Goal: Task Accomplishment & Management: Use online tool/utility

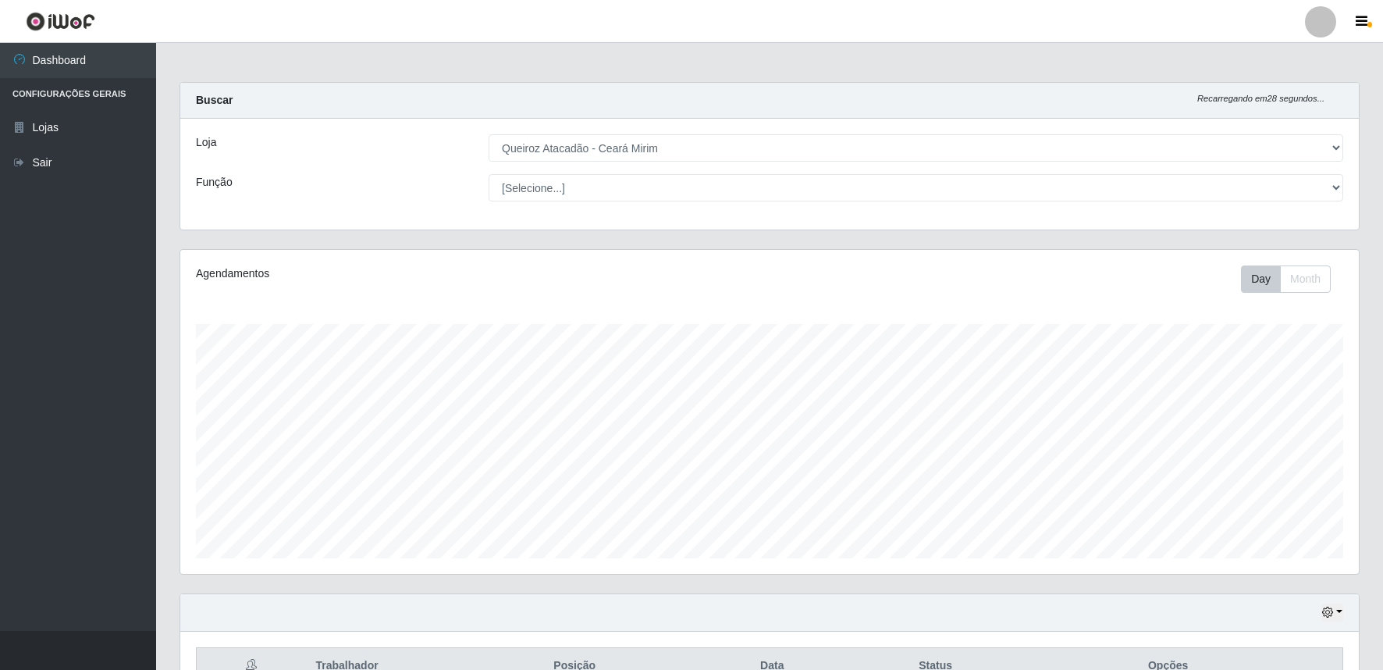
select select "465"
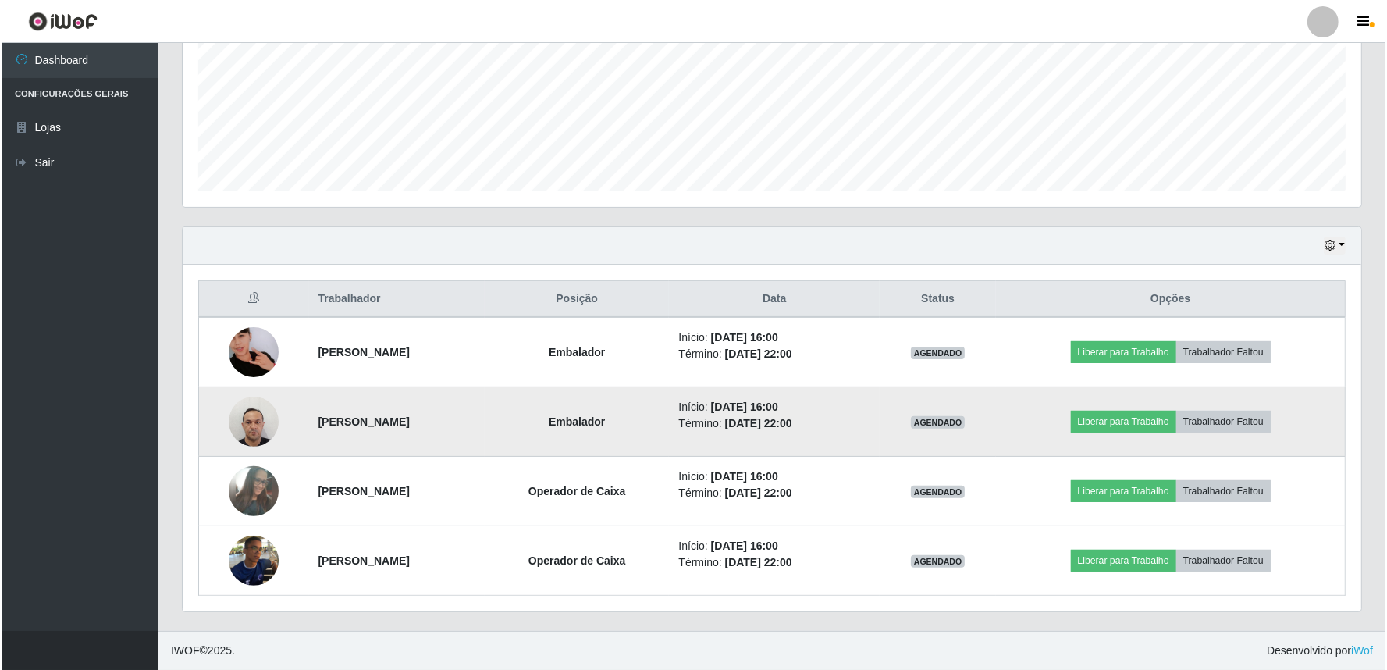
scroll to position [323, 1178]
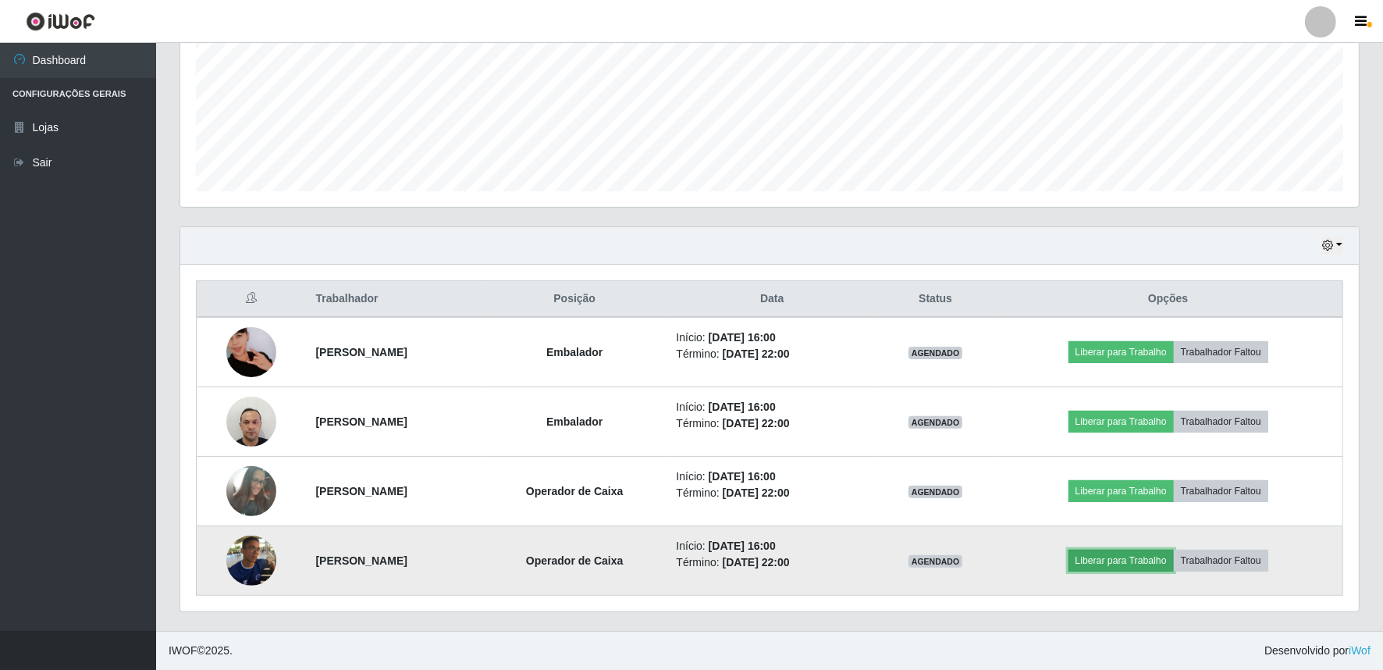
click at [1136, 559] on button "Liberar para Trabalho" at bounding box center [1120, 560] width 105 height 22
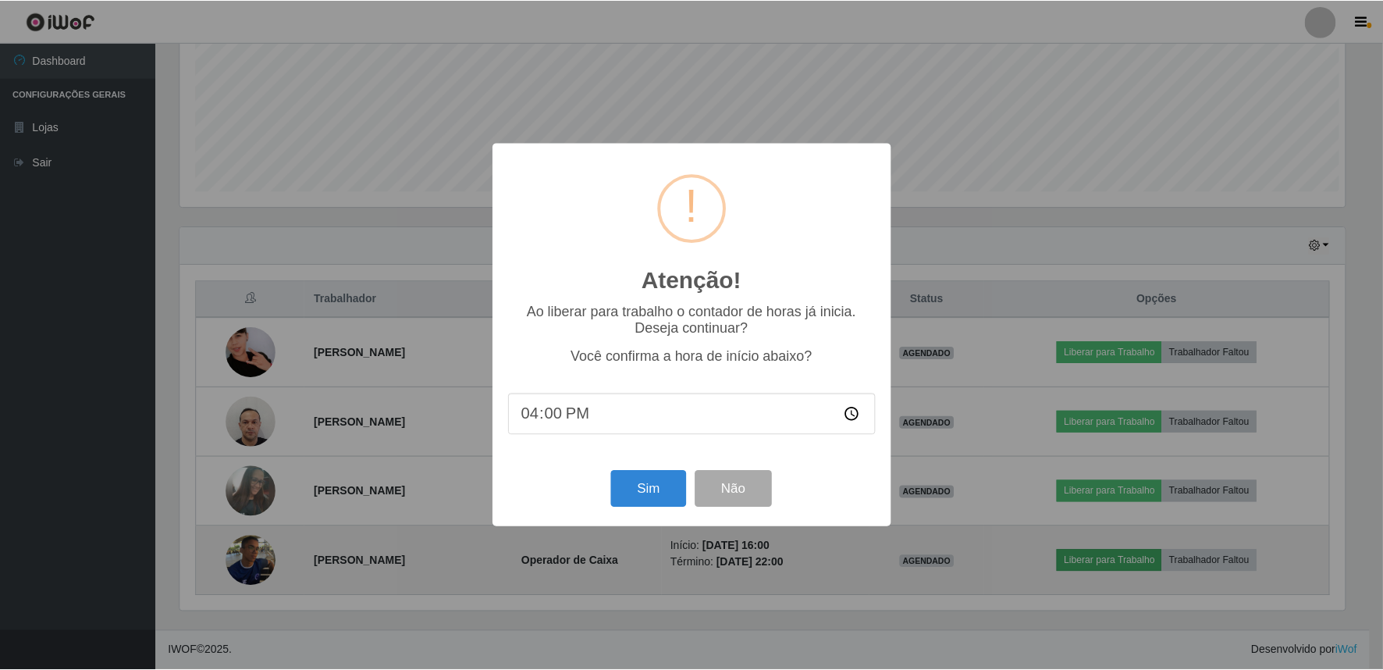
scroll to position [323, 1168]
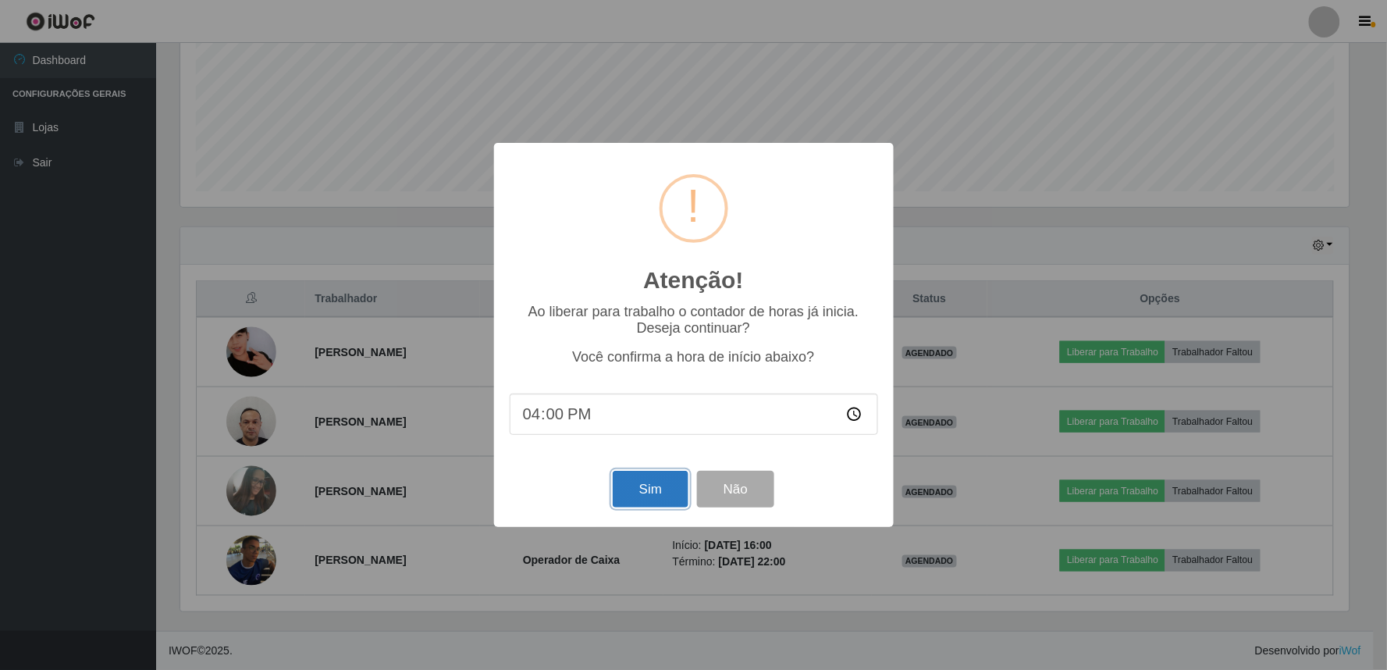
click at [635, 492] on button "Sim" at bounding box center [651, 489] width 76 height 37
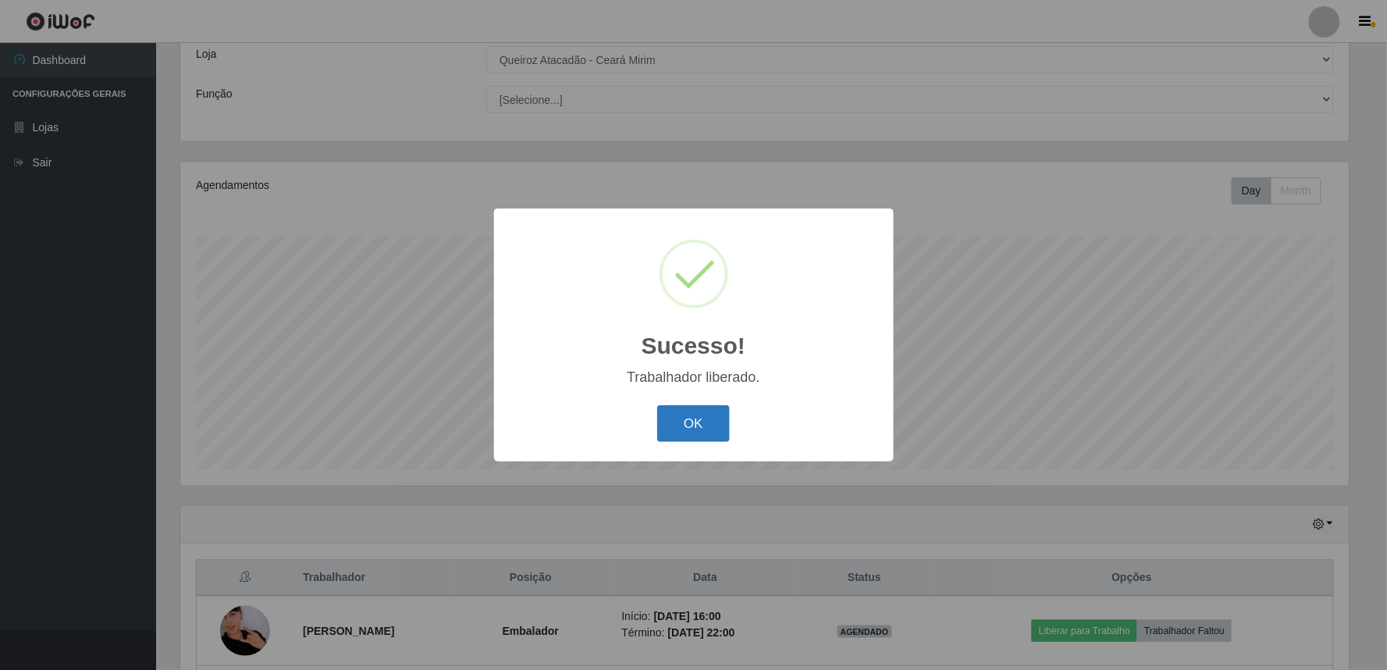
click at [693, 422] on button "OK" at bounding box center [693, 423] width 73 height 37
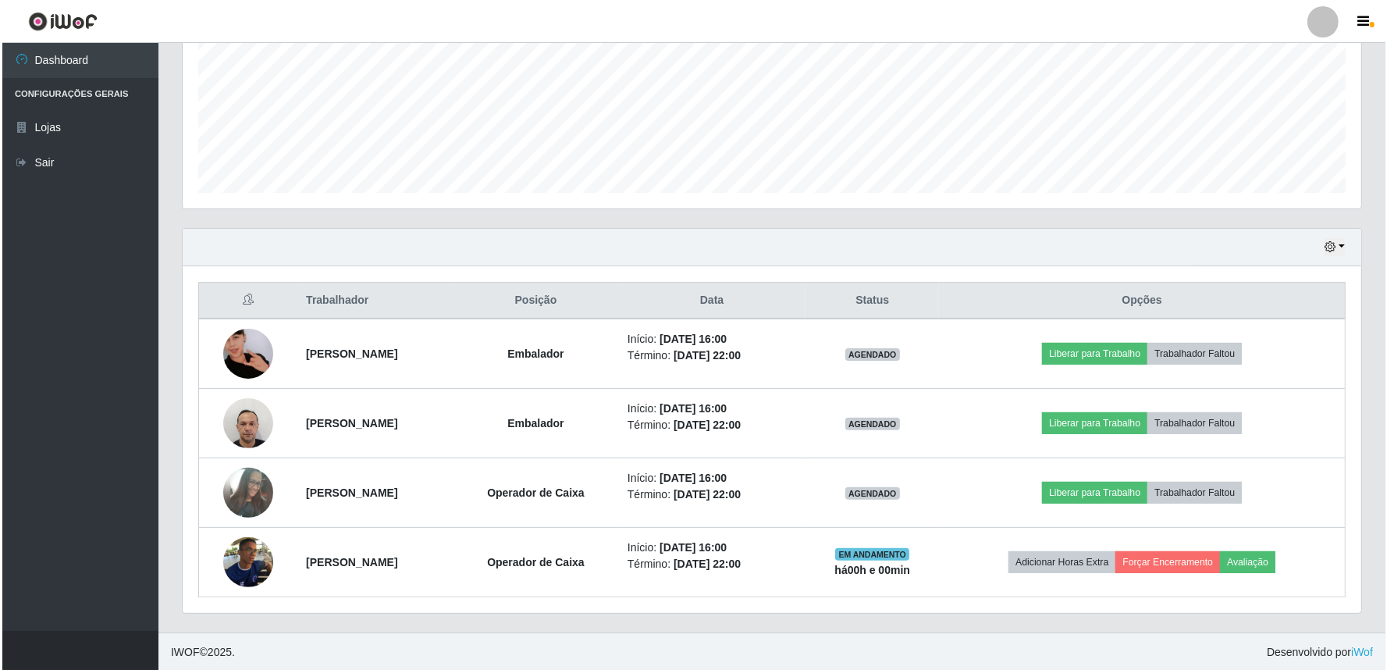
scroll to position [367, 0]
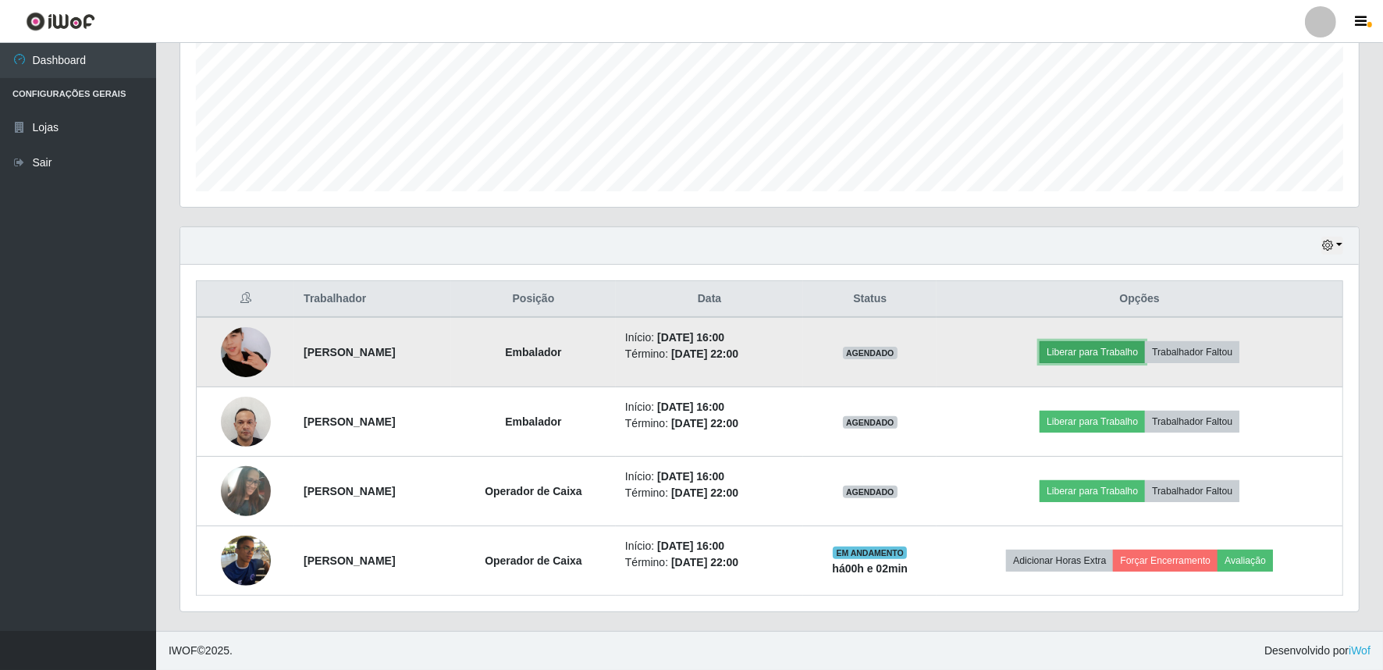
click at [1108, 350] on button "Liberar para Trabalho" at bounding box center [1091, 352] width 105 height 22
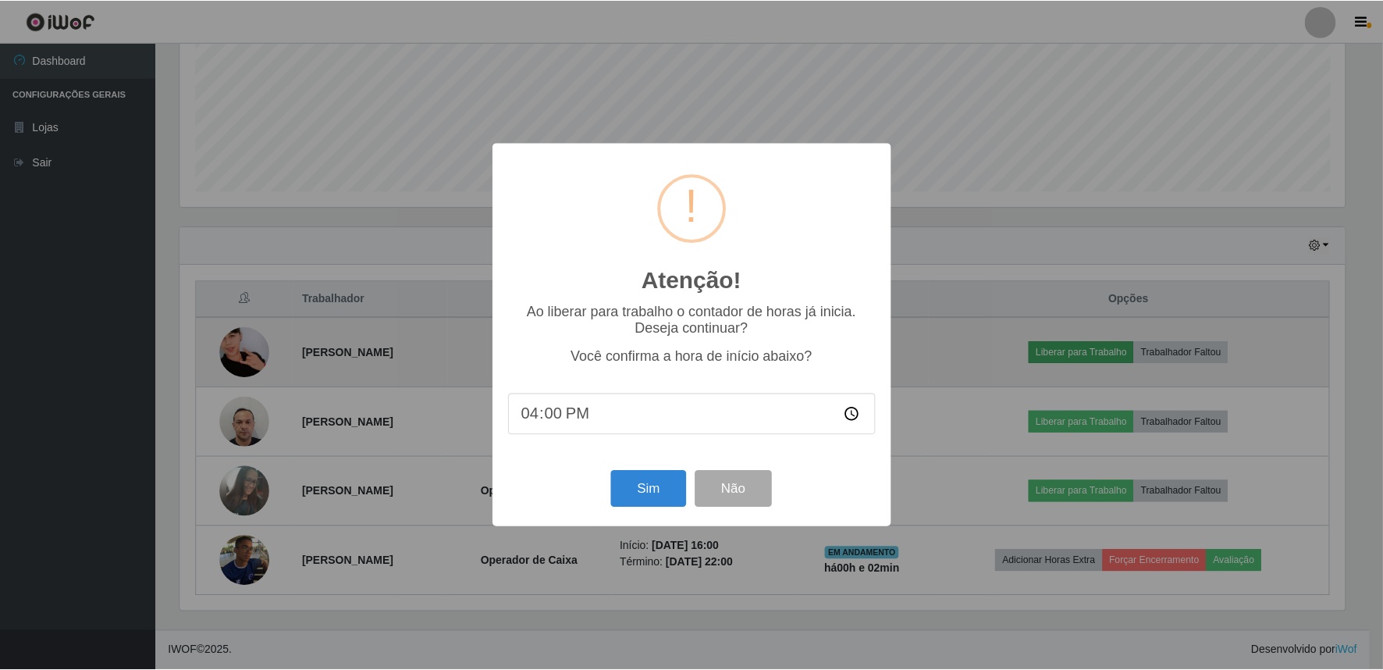
scroll to position [323, 1168]
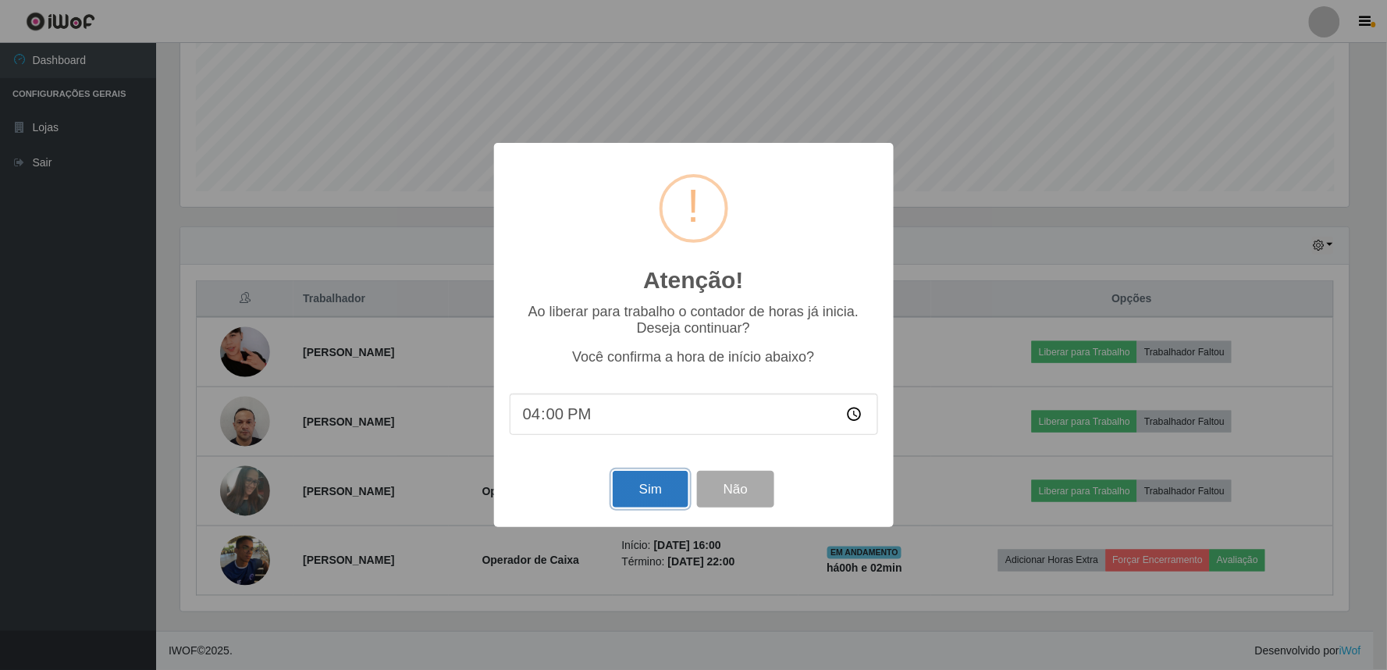
click at [650, 478] on button "Sim" at bounding box center [651, 489] width 76 height 37
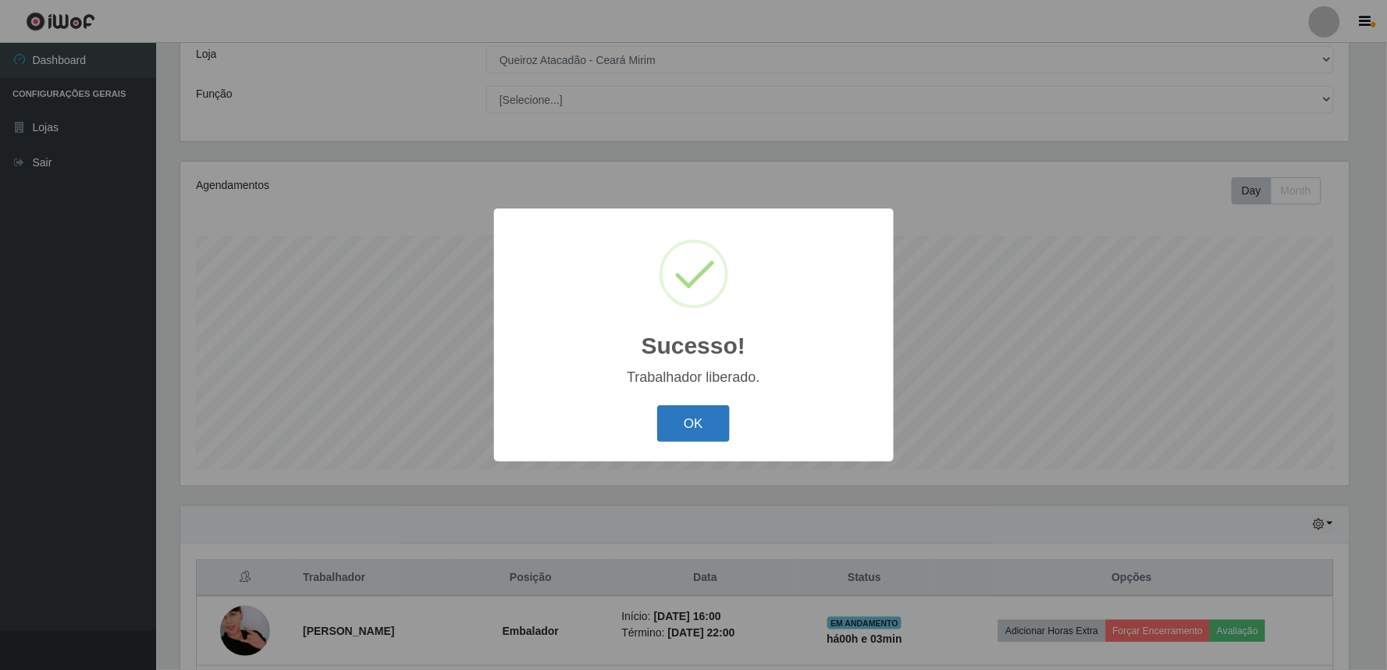
click at [707, 424] on button "OK" at bounding box center [693, 423] width 73 height 37
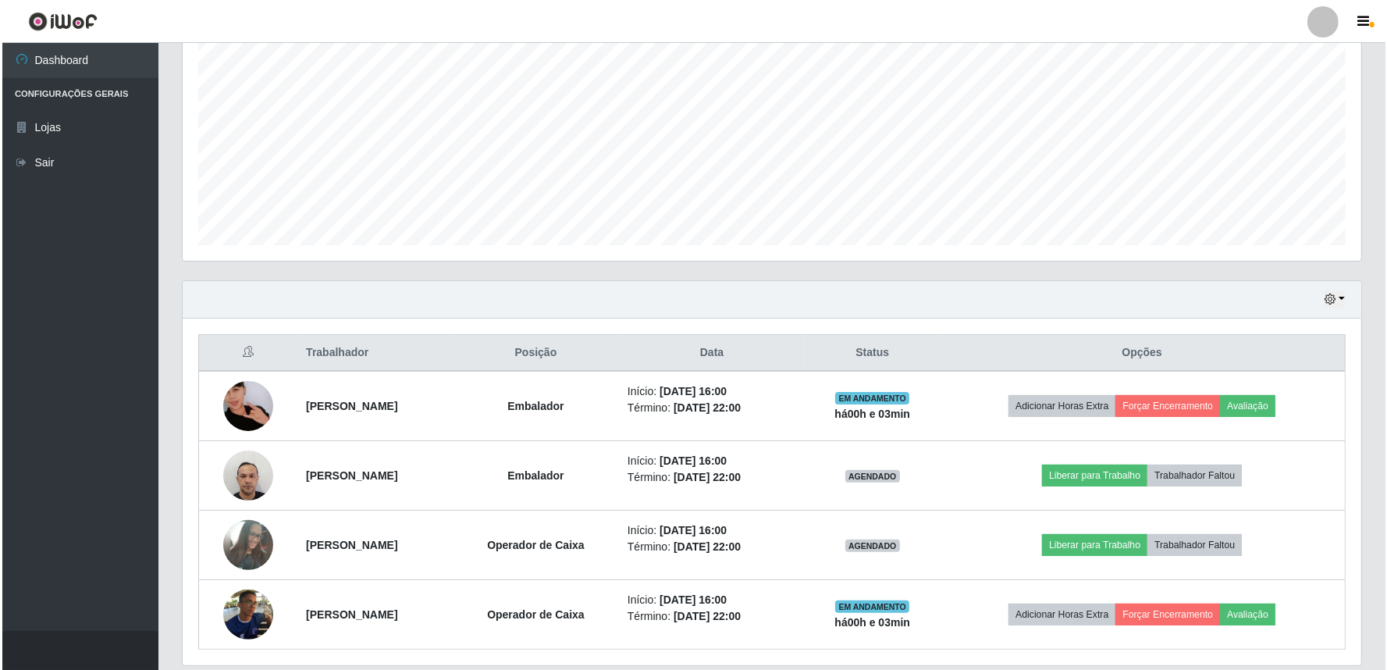
scroll to position [320, 0]
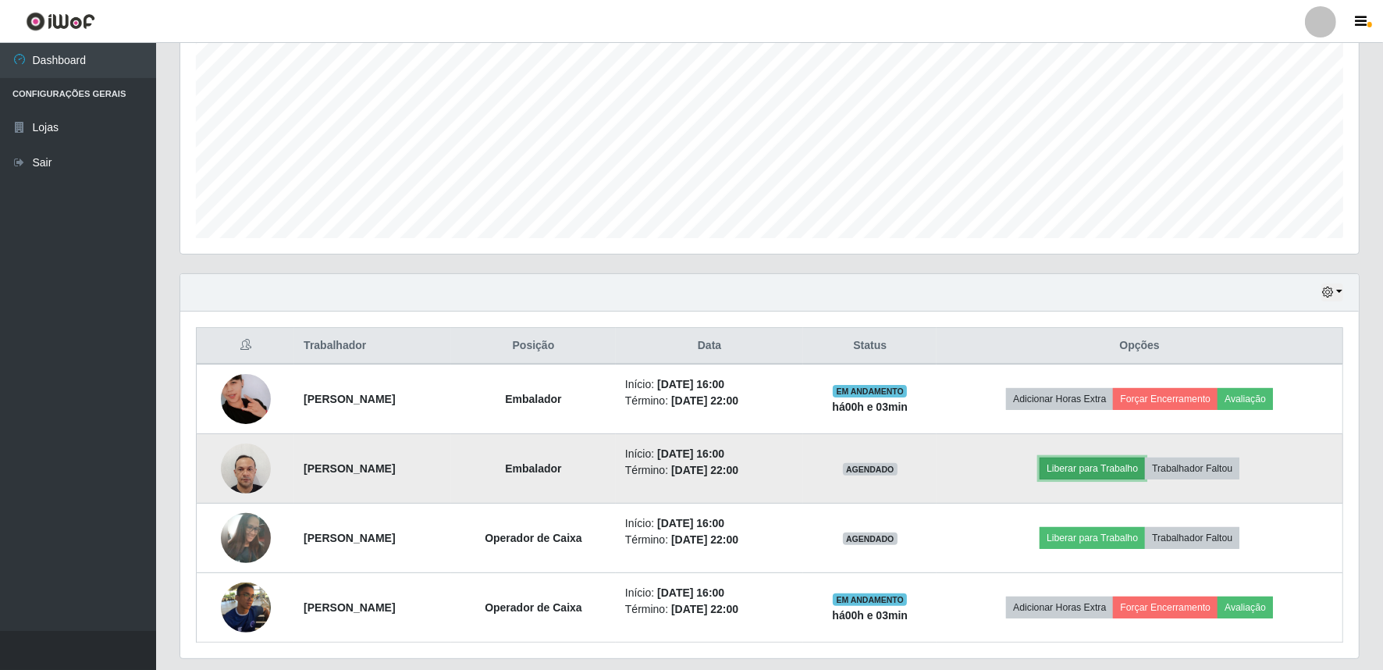
click at [1118, 467] on button "Liberar para Trabalho" at bounding box center [1091, 468] width 105 height 22
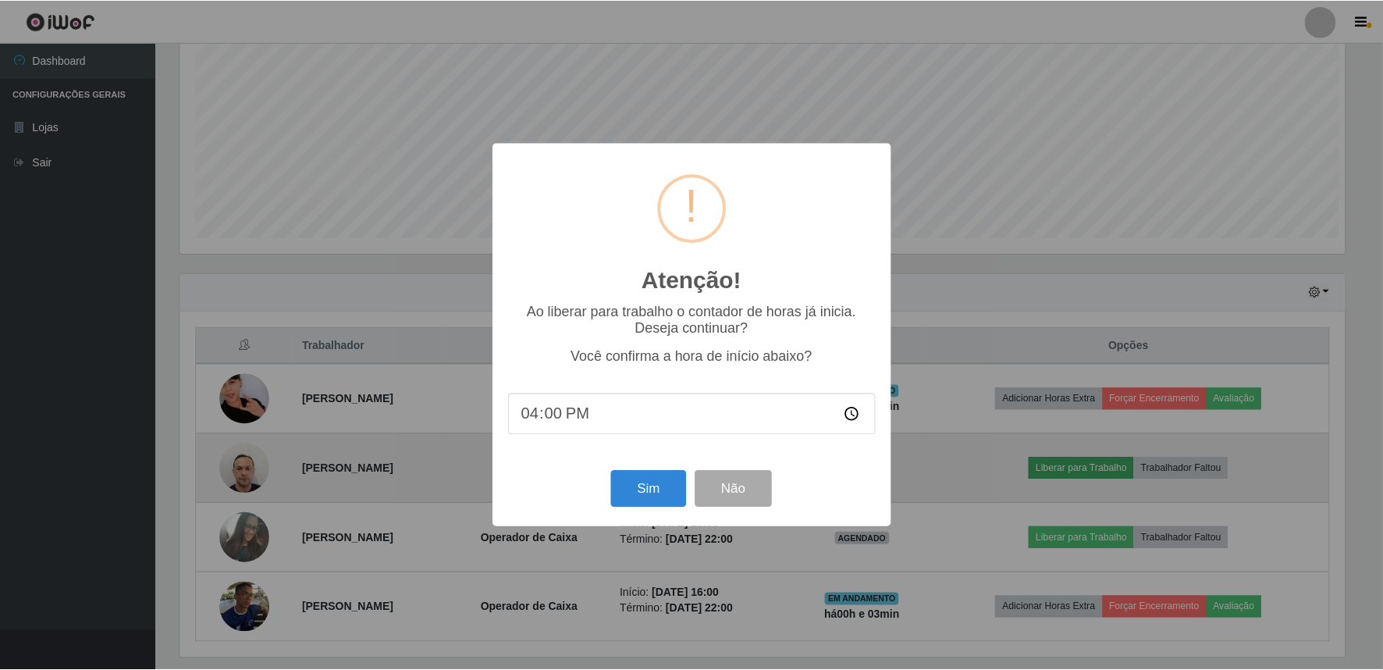
scroll to position [323, 1168]
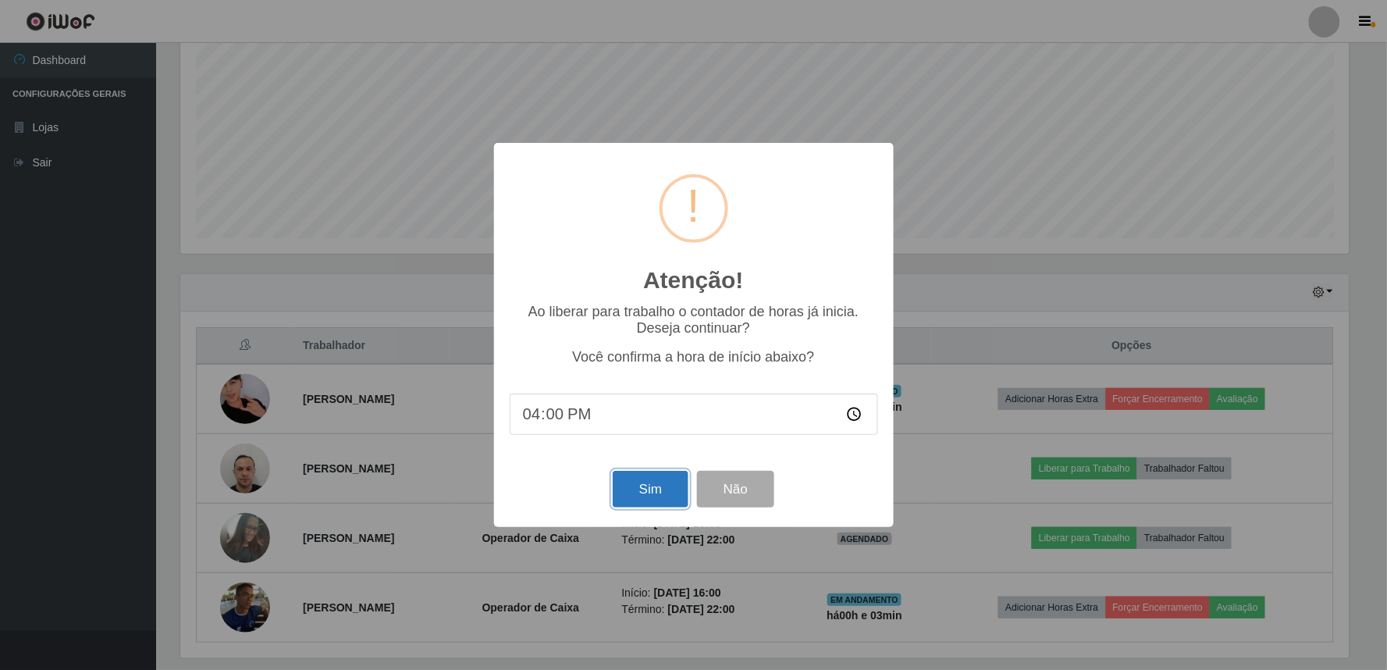
click at [633, 481] on button "Sim" at bounding box center [651, 489] width 76 height 37
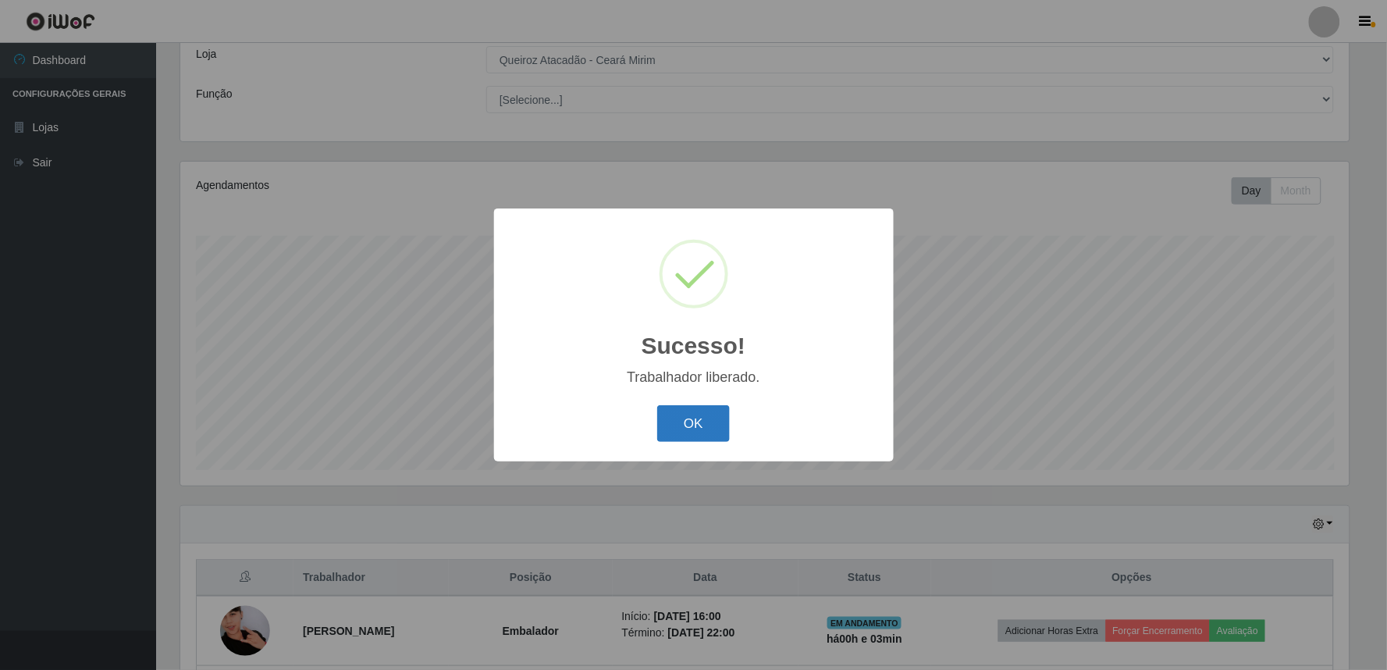
click at [661, 425] on button "OK" at bounding box center [693, 423] width 73 height 37
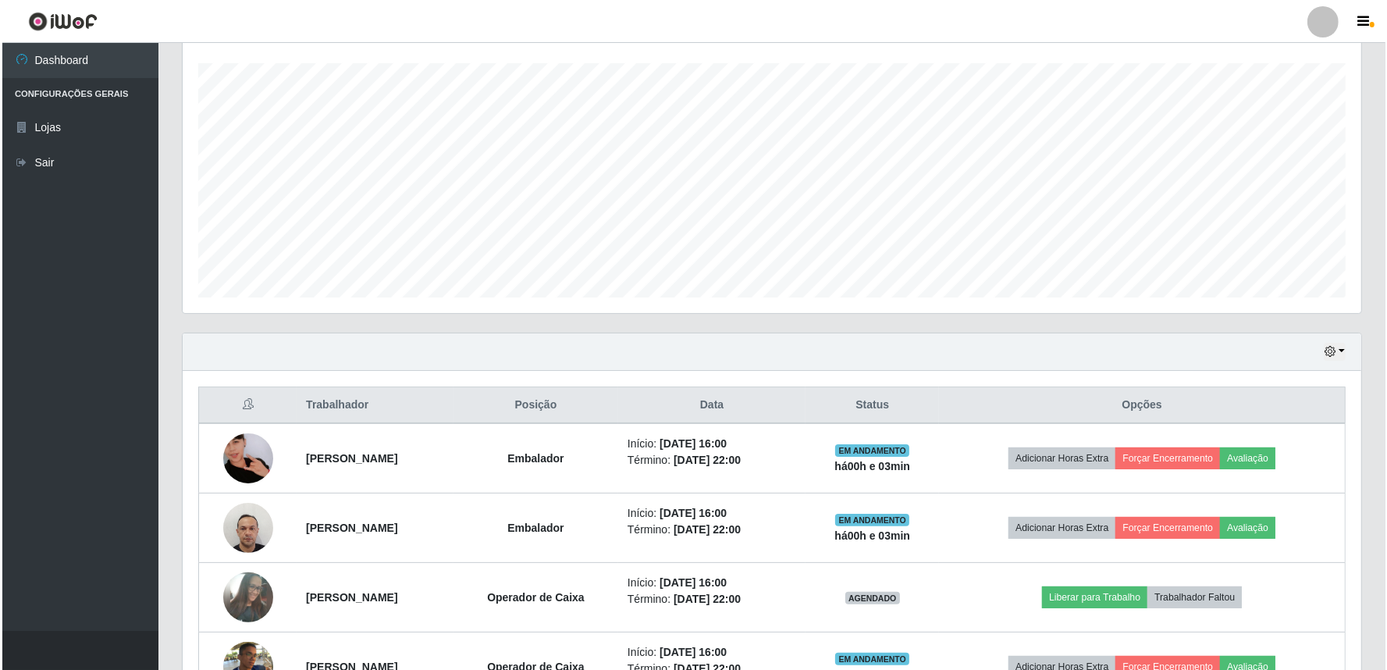
scroll to position [318, 0]
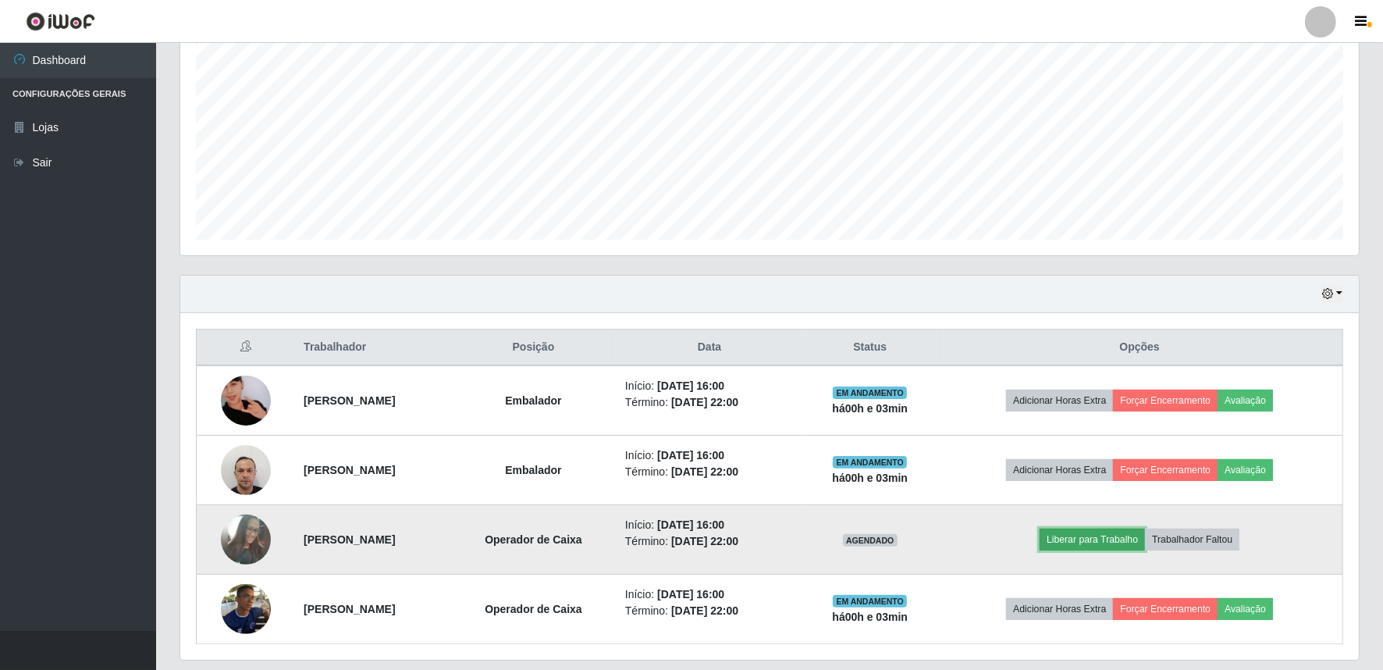
click at [1113, 538] on button "Liberar para Trabalho" at bounding box center [1091, 539] width 105 height 22
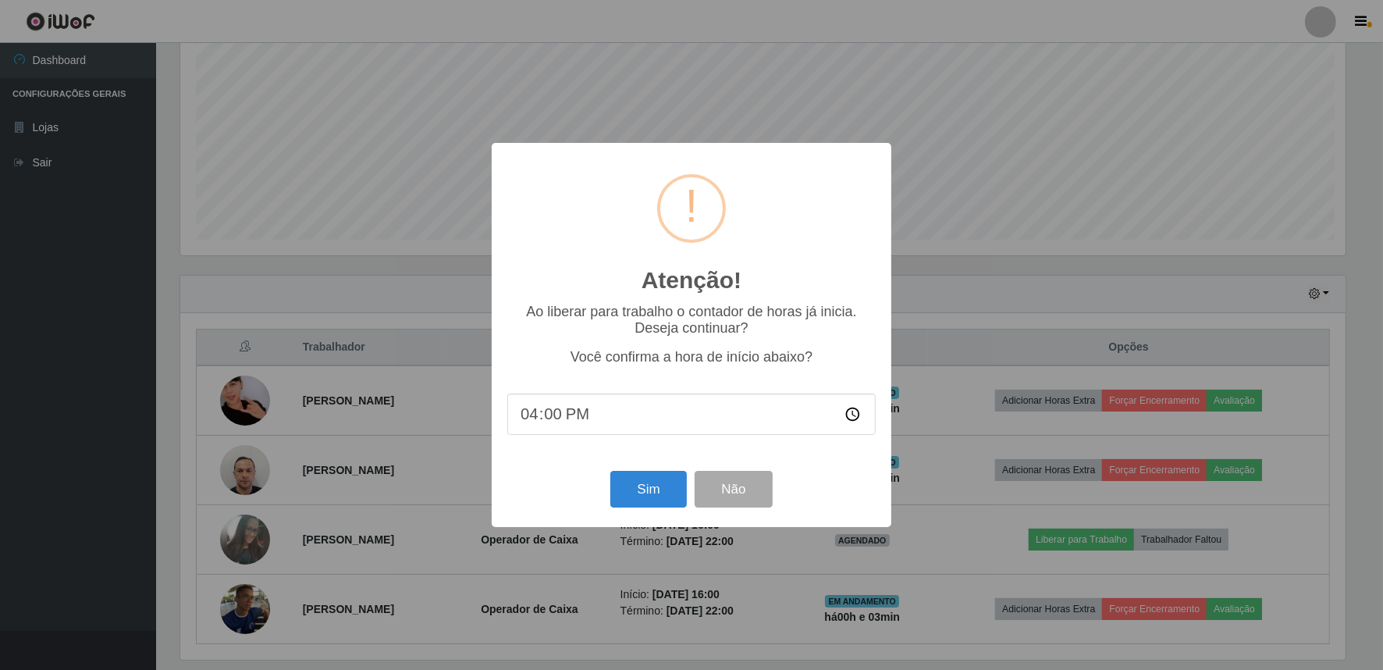
scroll to position [323, 1168]
click at [645, 494] on button "Sim" at bounding box center [651, 489] width 76 height 37
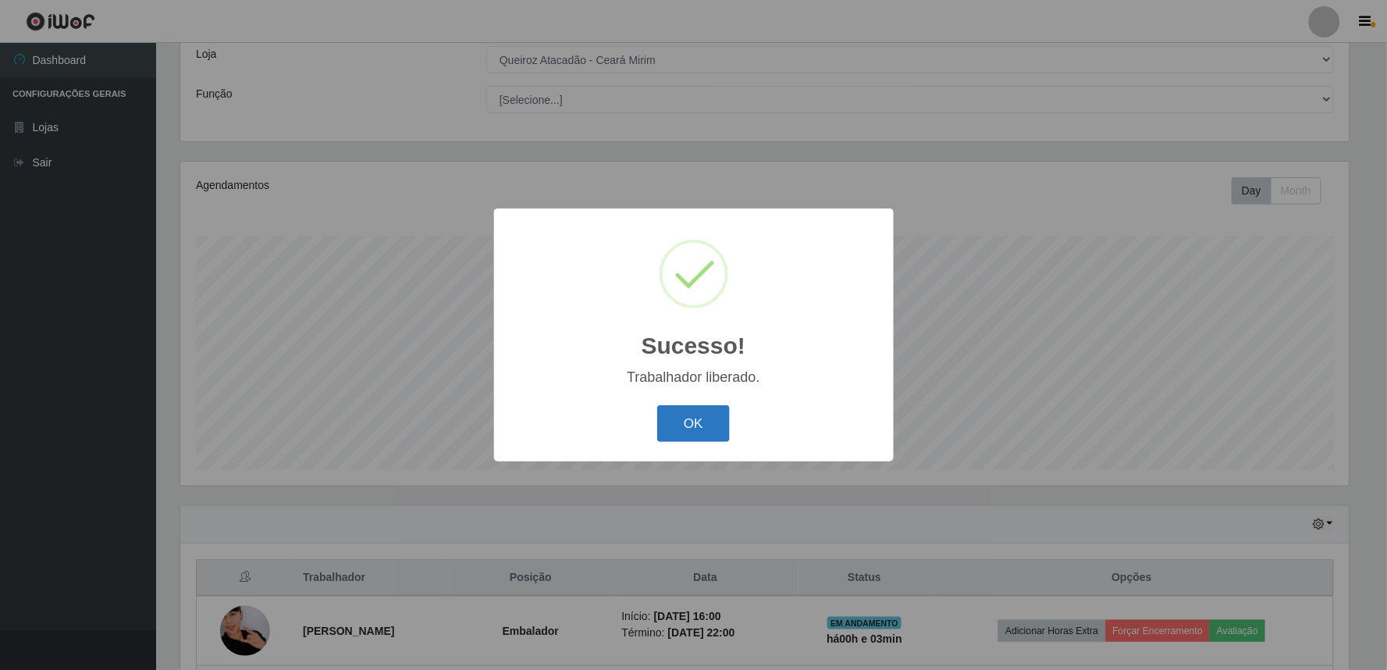
click at [683, 429] on button "OK" at bounding box center [693, 423] width 73 height 37
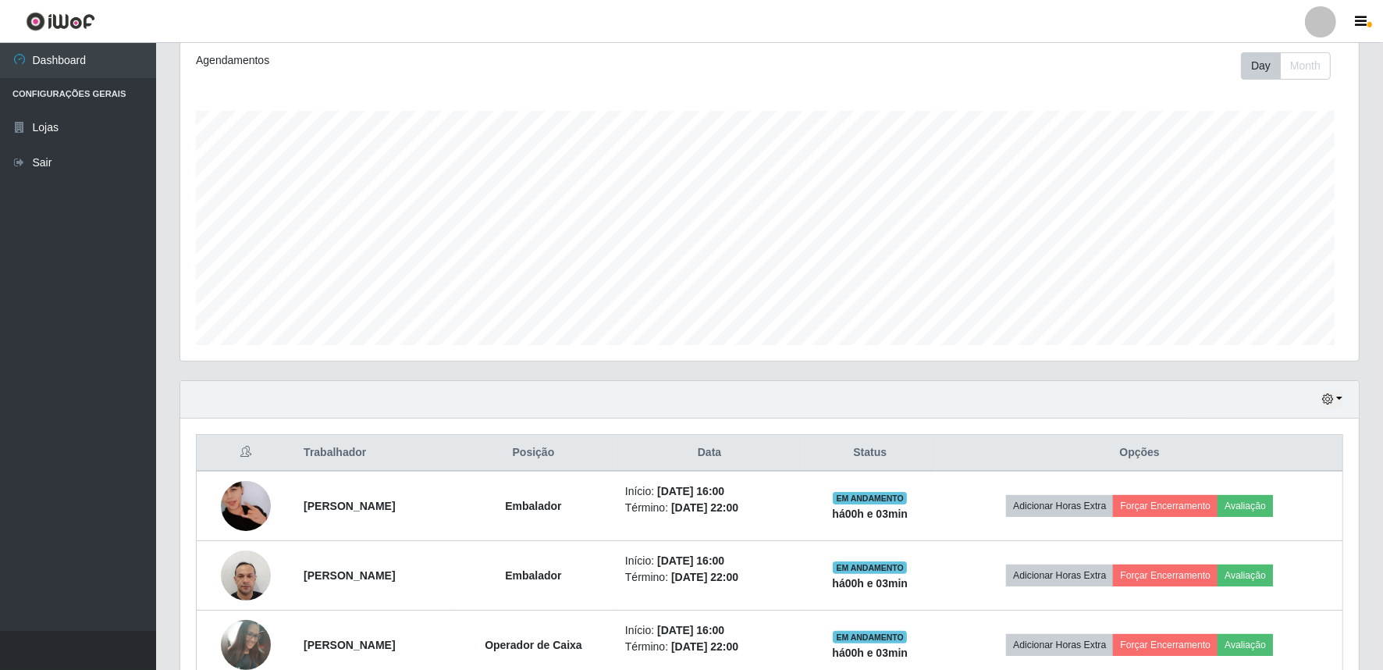
scroll to position [0, 0]
